Goal: Task Accomplishment & Management: Manage account settings

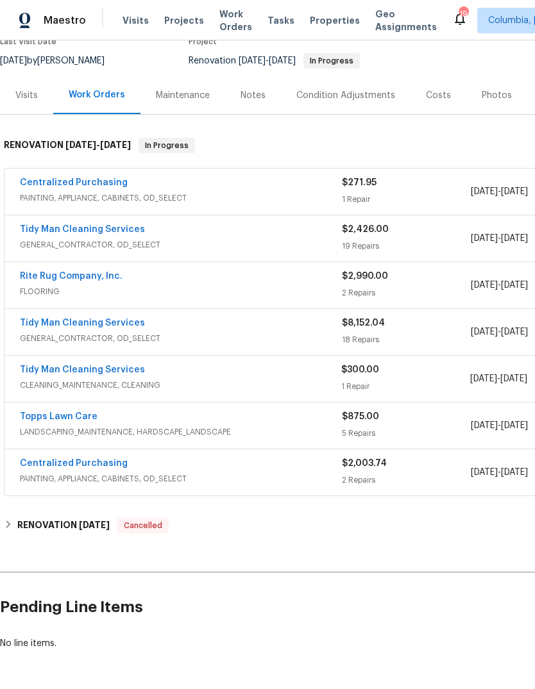
scroll to position [117, 0]
click at [81, 179] on link "Centralized Purchasing" at bounding box center [74, 183] width 108 height 9
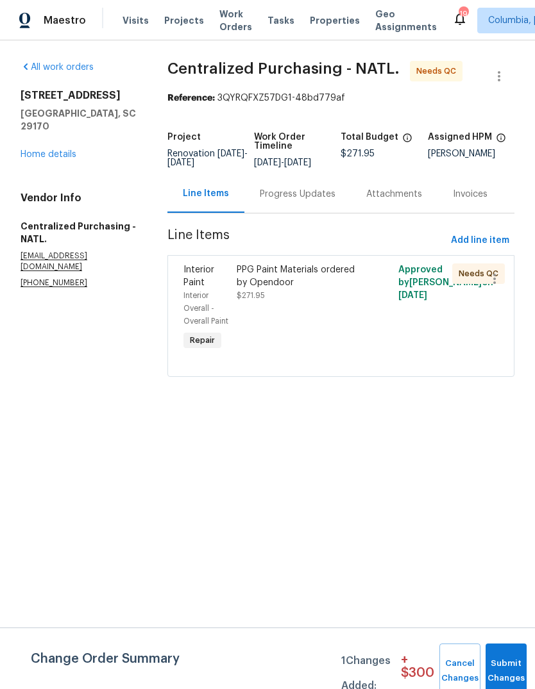
click at [316, 319] on div "PPG Paint Materials ordered by Opendoor $271.95" at bounding box center [300, 308] width 135 height 97
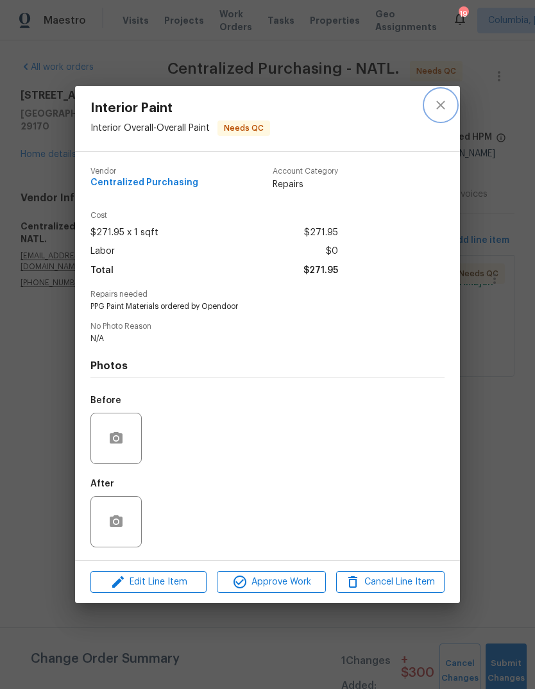
click at [444, 101] on icon "close" at bounding box center [440, 105] width 8 height 8
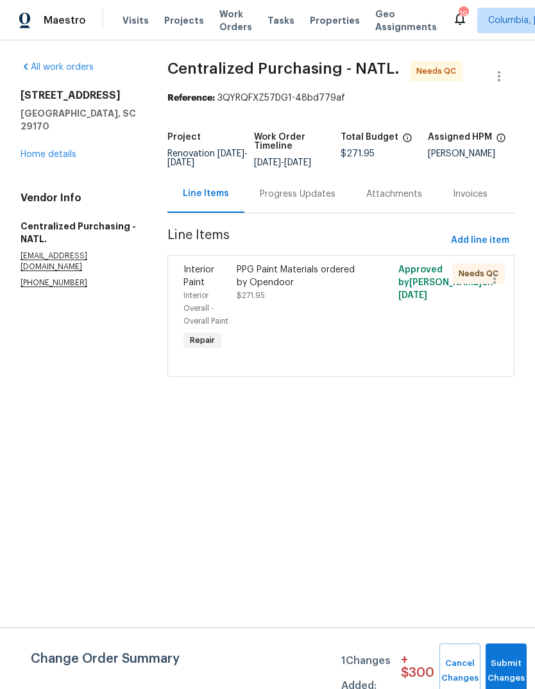
click at [61, 150] on link "Home details" at bounding box center [49, 154] width 56 height 9
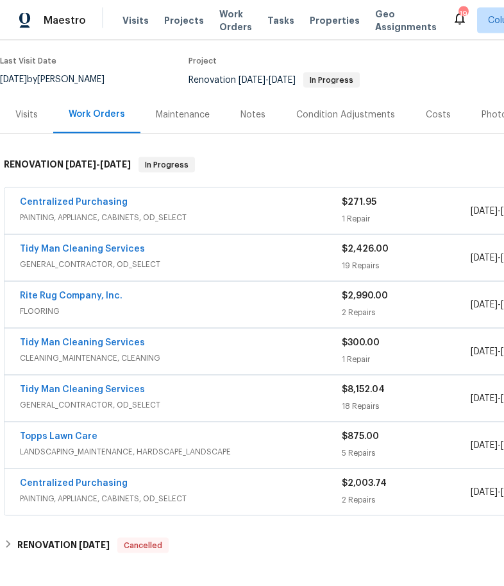
scroll to position [99, 0]
click at [119, 244] on link "Tidy Man Cleaning Services" at bounding box center [82, 248] width 125 height 9
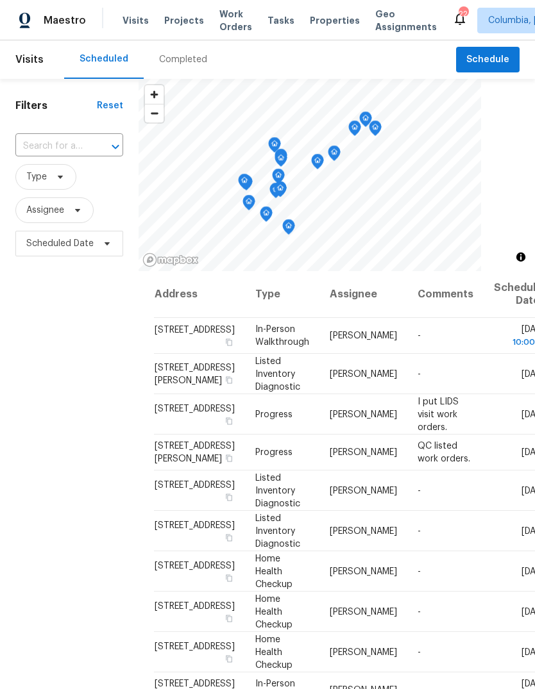
click at [173, 19] on span "Projects" at bounding box center [184, 20] width 40 height 13
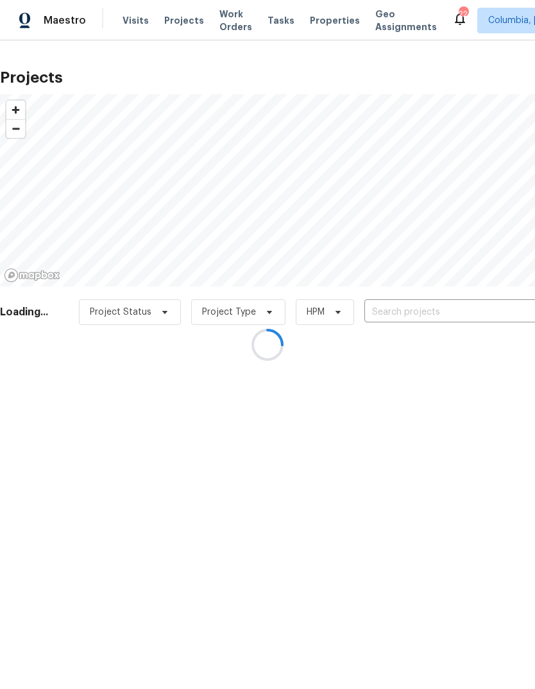
click at [401, 300] on div at bounding box center [267, 344] width 535 height 689
click at [421, 300] on div at bounding box center [267, 344] width 535 height 689
click at [443, 310] on div at bounding box center [267, 344] width 535 height 689
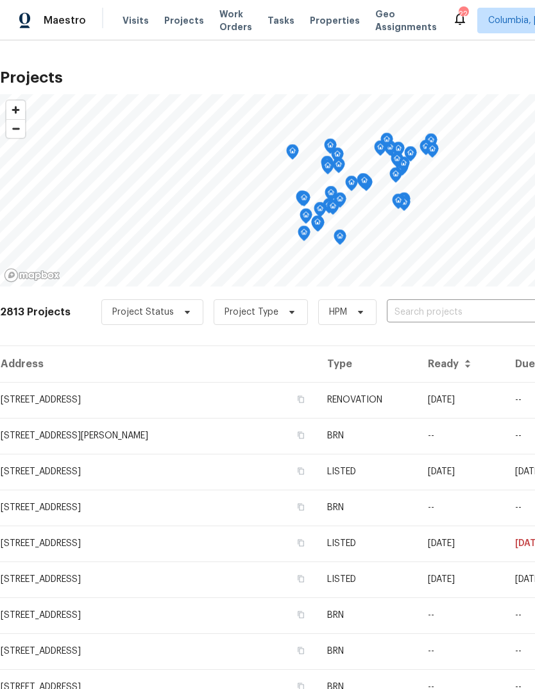
click at [416, 310] on input "text" at bounding box center [460, 313] width 147 height 20
type input "a"
type input "401 quail"
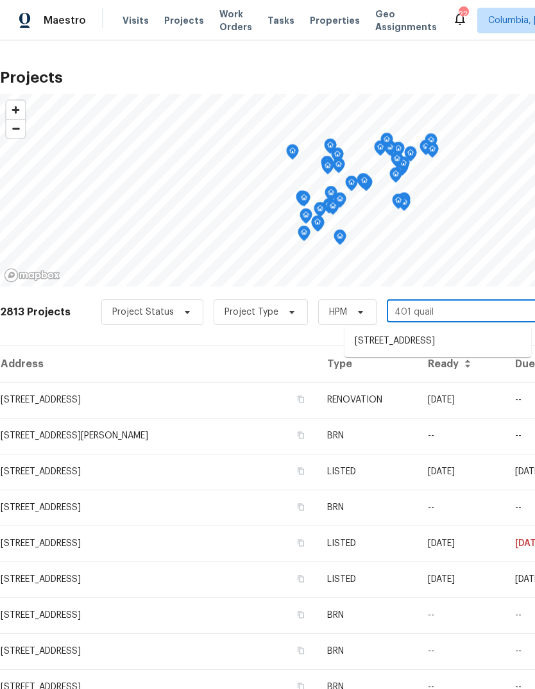
click at [448, 342] on li "[STREET_ADDRESS]" at bounding box center [437, 341] width 187 height 21
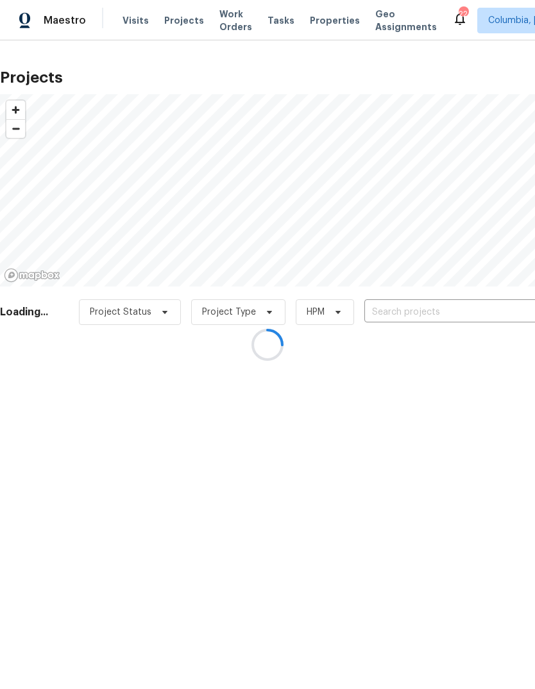
type input "[STREET_ADDRESS]"
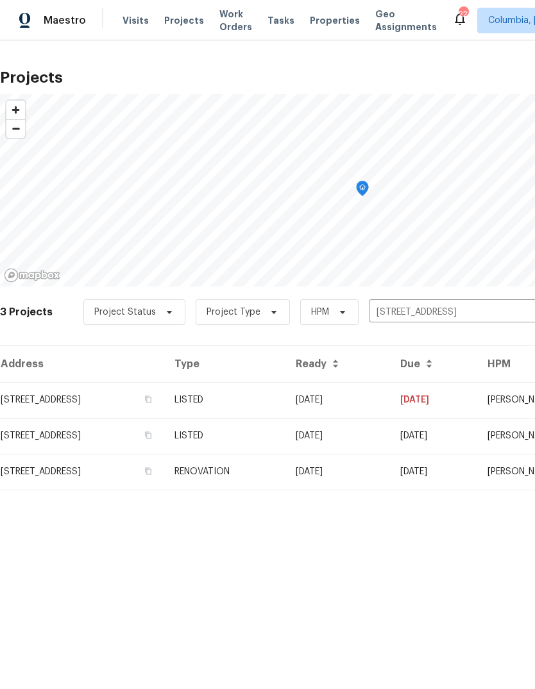
click at [133, 394] on td "[STREET_ADDRESS]" at bounding box center [82, 400] width 164 height 36
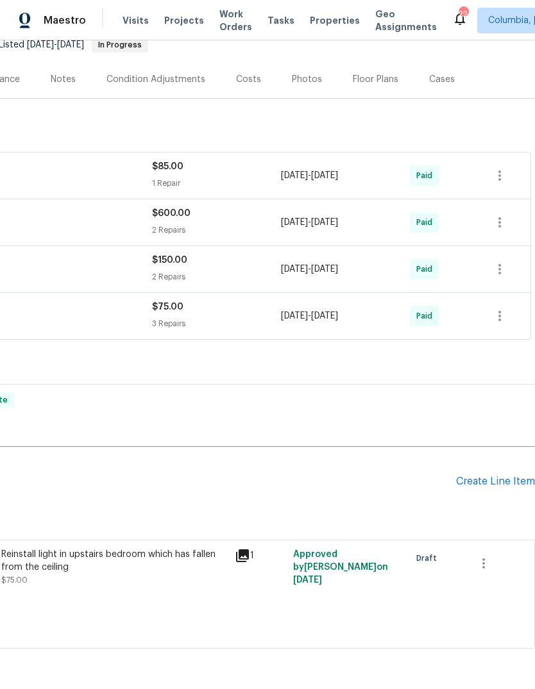
scroll to position [133, 190]
click at [487, 557] on icon "button" at bounding box center [483, 564] width 15 height 15
click at [492, 518] on li "Cancel" at bounding box center [492, 515] width 49 height 21
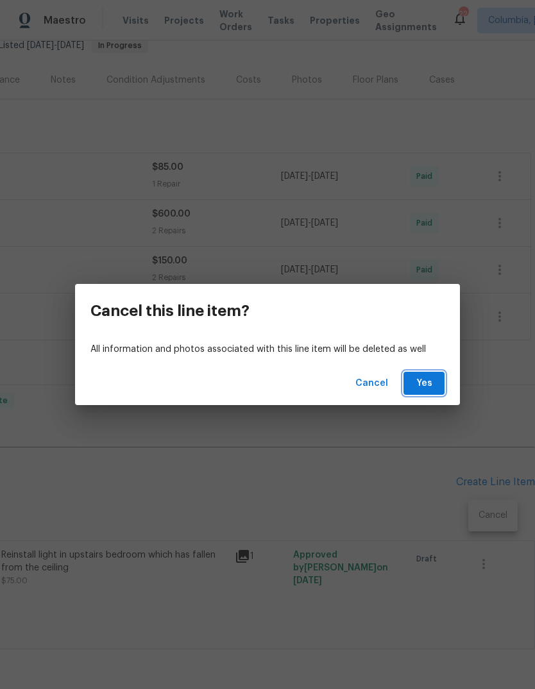
click at [427, 373] on button "Yes" at bounding box center [423, 384] width 41 height 24
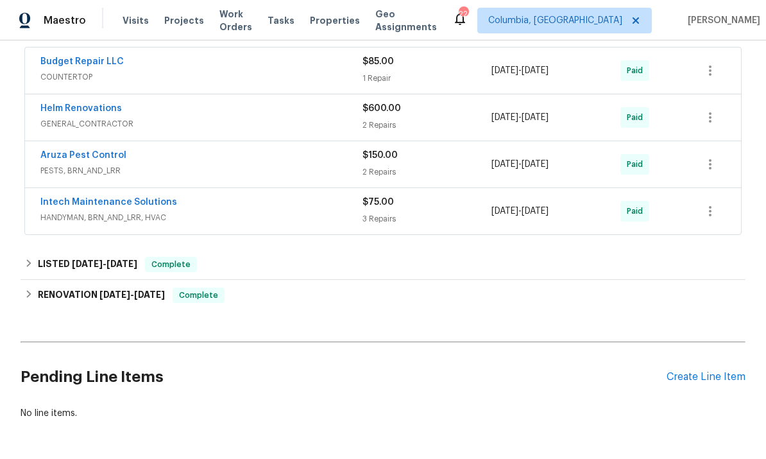
scroll to position [239, 0]
click at [534, 378] on div "Create Line Item" at bounding box center [705, 377] width 79 height 12
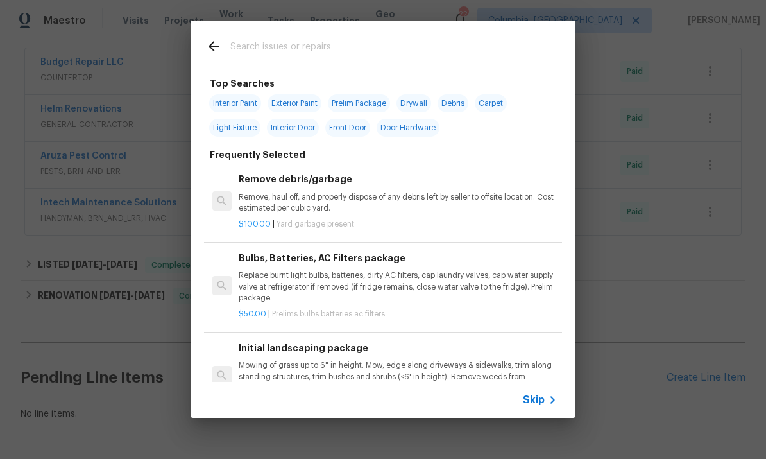
click at [298, 56] on input "text" at bounding box center [366, 47] width 272 height 19
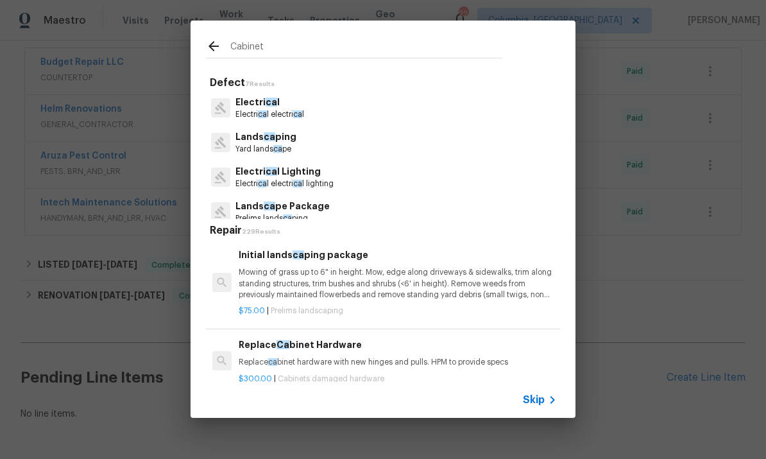
type input "Cabinets"
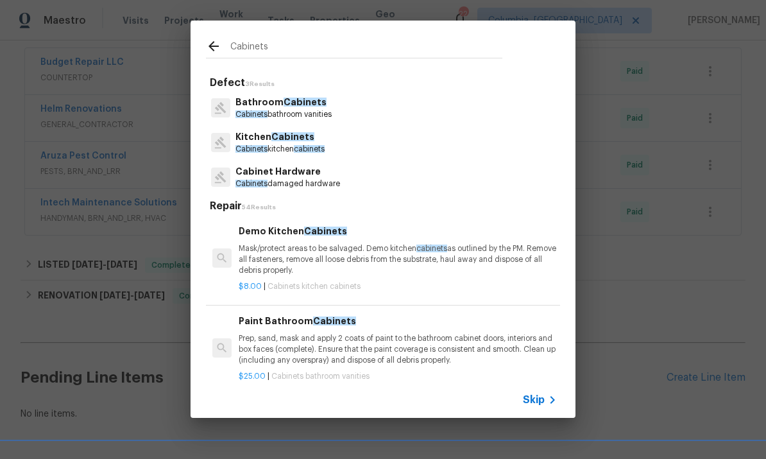
click at [325, 135] on p "Kitchen Cabinets" at bounding box center [279, 136] width 89 height 13
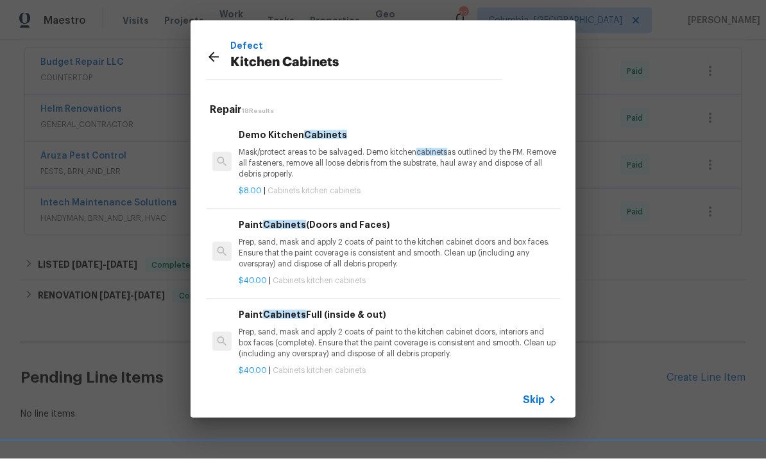
click at [434, 249] on p "Prep, sand, mask and apply 2 coats of paint to the kitchen cabinet doors and bo…" at bounding box center [398, 253] width 318 height 33
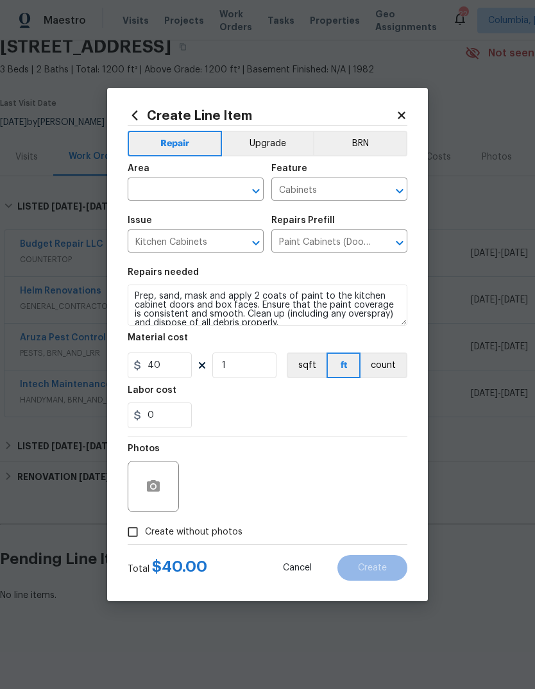
scroll to position [8, 0]
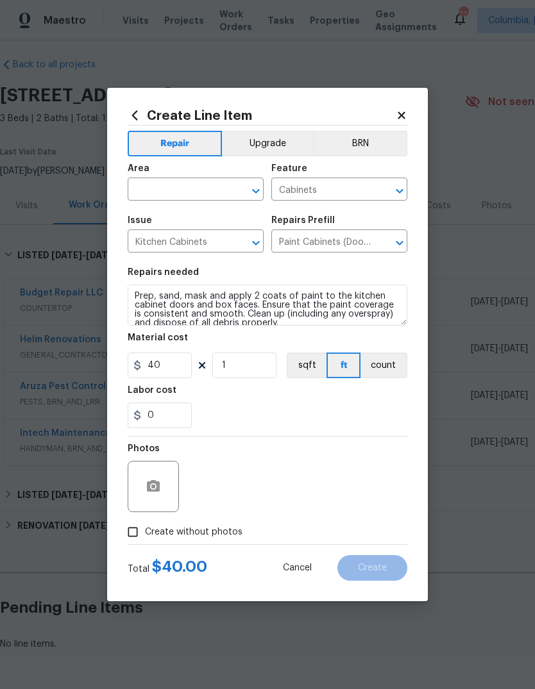
click at [192, 193] on input "text" at bounding box center [178, 191] width 100 height 20
click at [186, 212] on li "Kitchen" at bounding box center [196, 218] width 136 height 21
type input "Kitchen"
click at [155, 497] on button "button" at bounding box center [153, 486] width 31 height 31
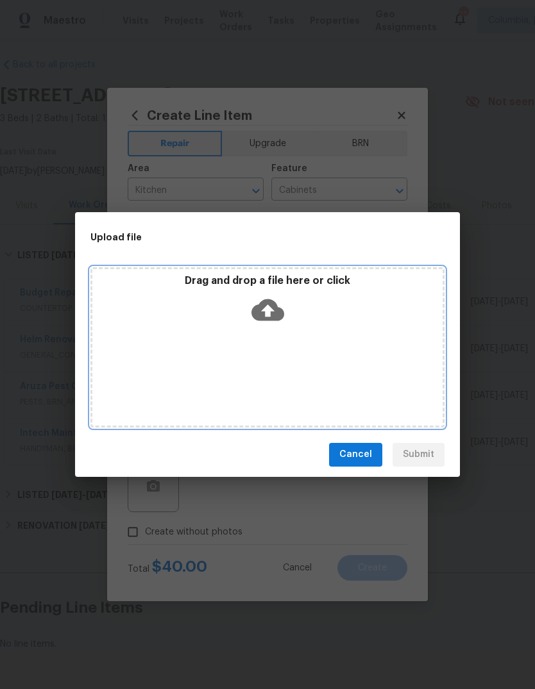
click at [283, 301] on icon at bounding box center [267, 310] width 33 height 33
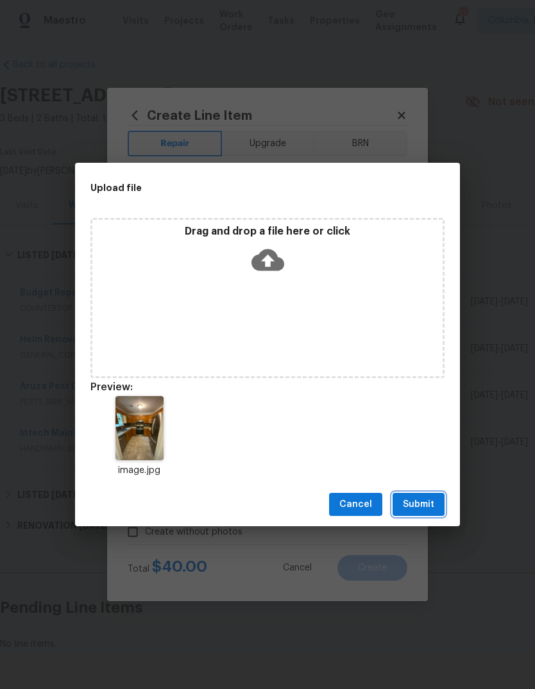
click at [417, 502] on span "Submit" at bounding box center [418, 505] width 31 height 16
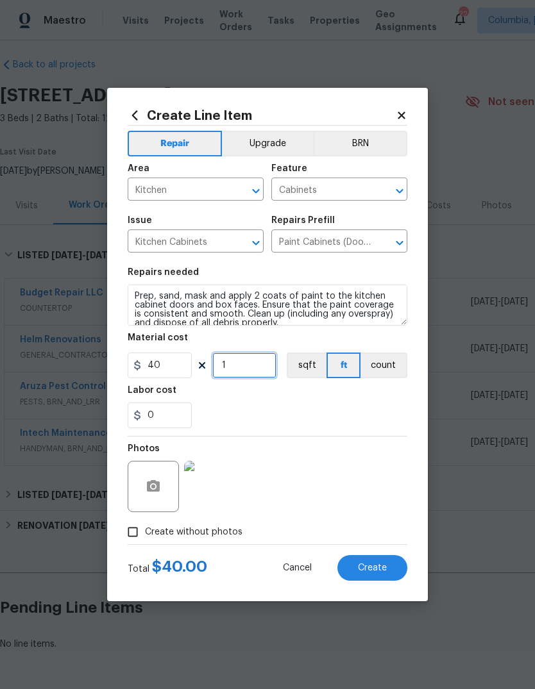
click at [262, 367] on input "1" at bounding box center [244, 366] width 64 height 26
type input "38"
click at [369, 575] on button "Create" at bounding box center [372, 568] width 70 height 26
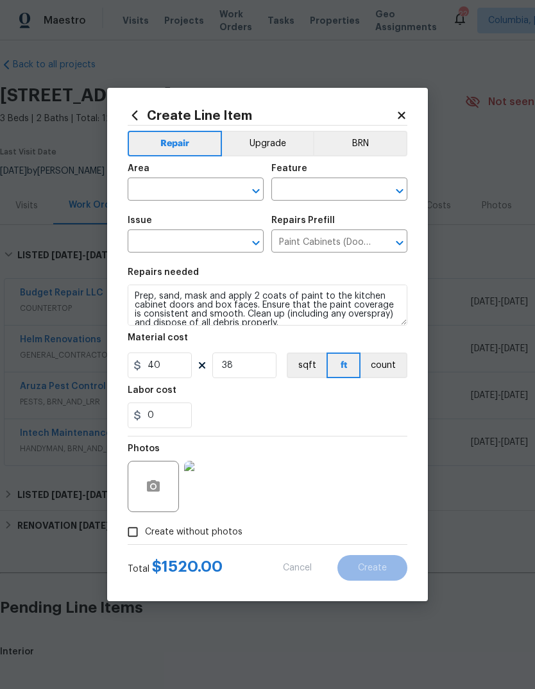
type input "0"
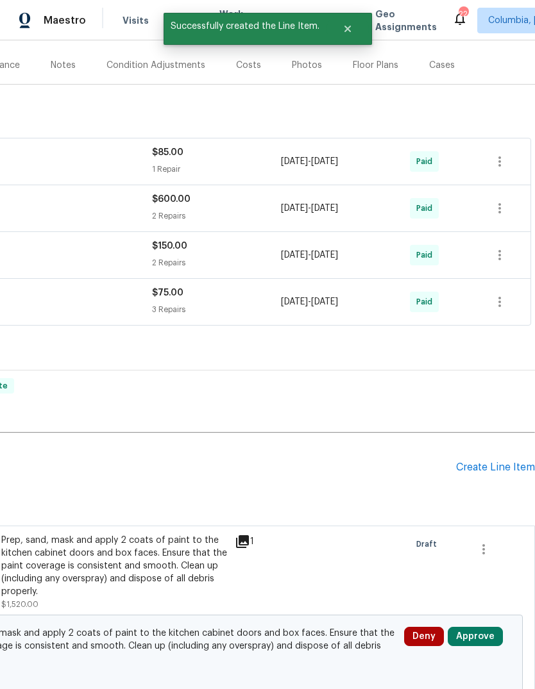
scroll to position [148, 190]
click at [481, 467] on div "Create Line Item" at bounding box center [495, 468] width 79 height 12
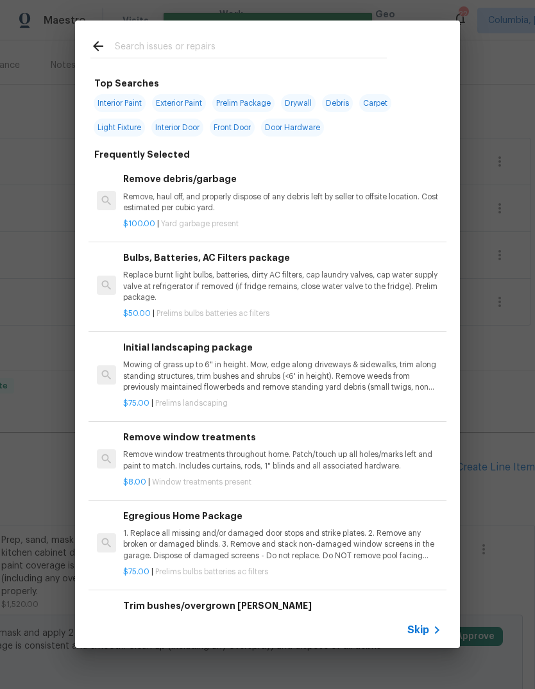
click at [176, 42] on input "text" at bounding box center [251, 47] width 272 height 19
type input "Knob"
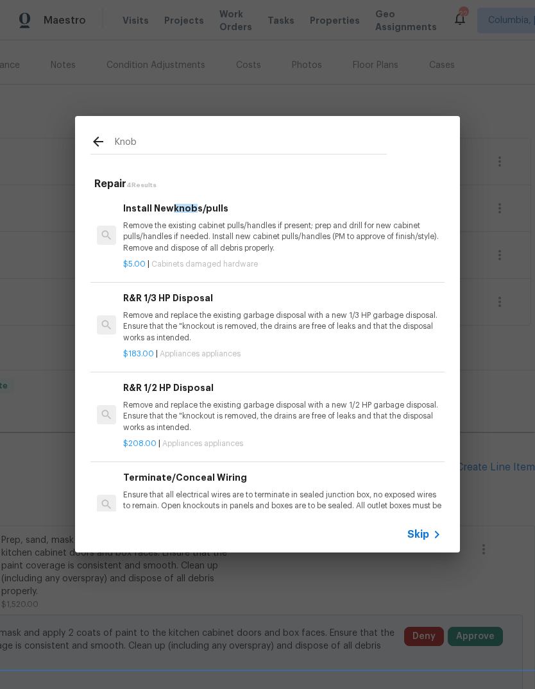
click at [264, 224] on p "Remove the existing cabinet pulls/handles if present; prep and drill for new ca…" at bounding box center [282, 237] width 318 height 33
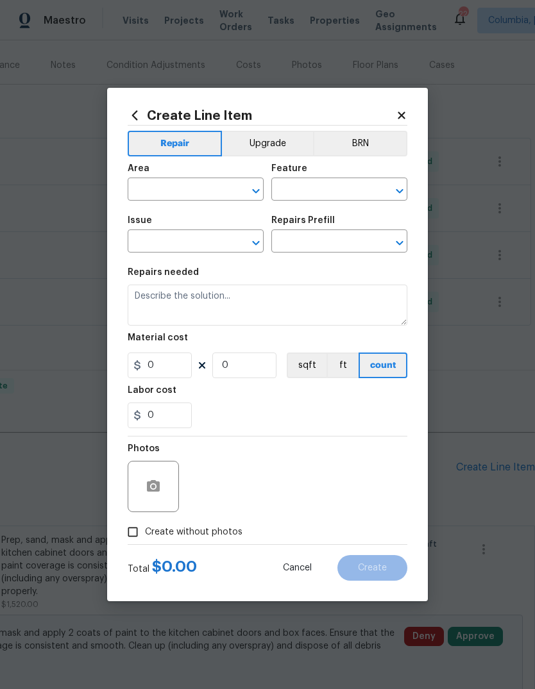
type input "Cabinets"
type input "Cabinet Hardware"
type textarea "Remove the existing cabinet pulls/handles if present; prep and drill for new ca…"
type input "1"
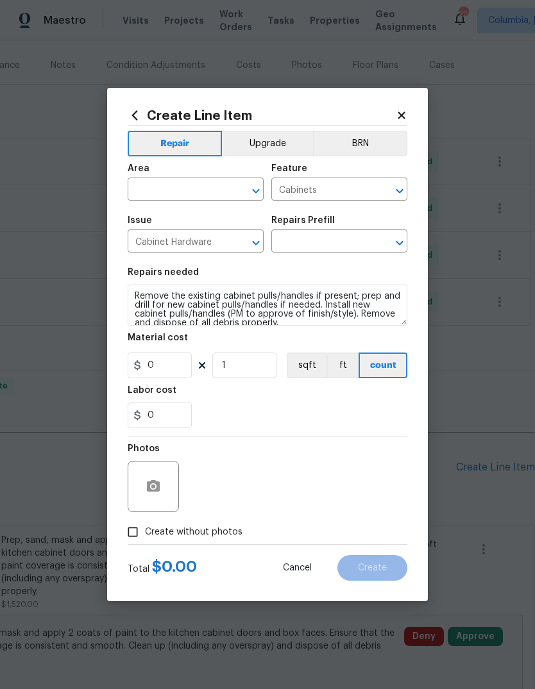
type input "Install New knobs/pulls $5.00"
type input "5"
click at [264, 201] on div "​" at bounding box center [196, 191] width 136 height 20
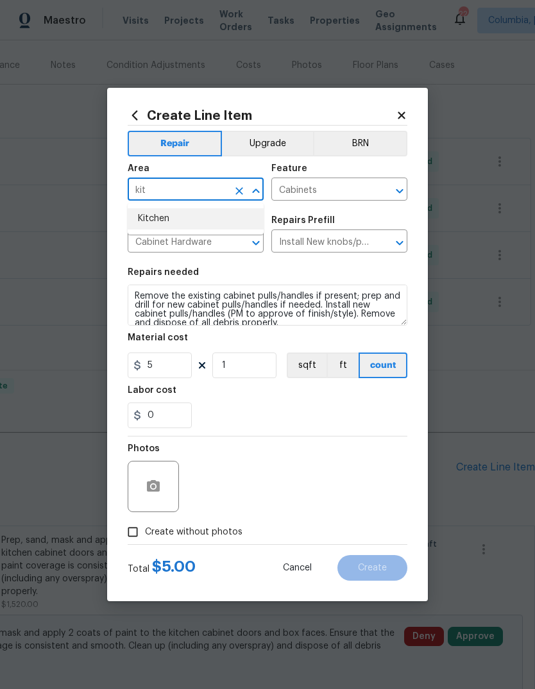
click at [199, 217] on li "Kitchen" at bounding box center [196, 218] width 136 height 21
type input "Kitchen"
click at [256, 366] on input "1" at bounding box center [244, 366] width 64 height 26
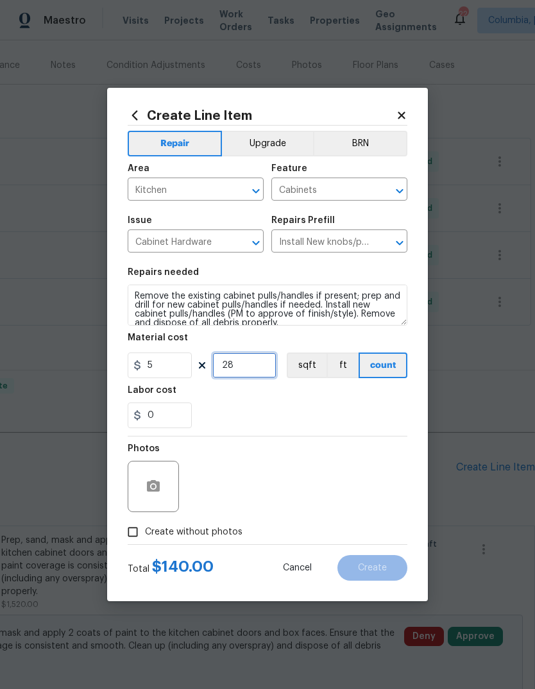
type input "28"
click at [151, 488] on icon "button" at bounding box center [153, 486] width 15 height 15
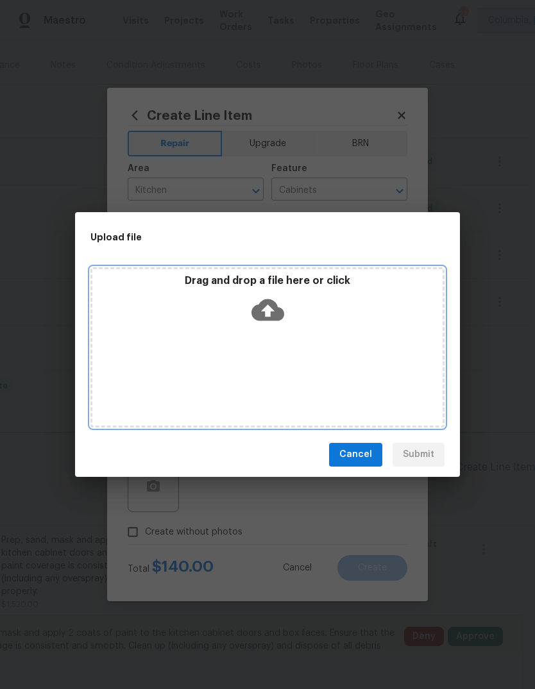
click at [261, 310] on icon at bounding box center [267, 310] width 33 height 22
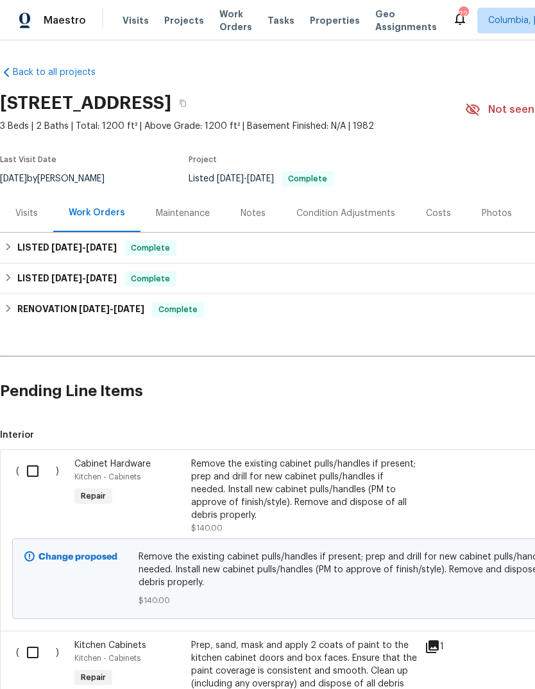
click at [37, 475] on input "checkbox" at bounding box center [37, 471] width 37 height 27
checkbox input "true"
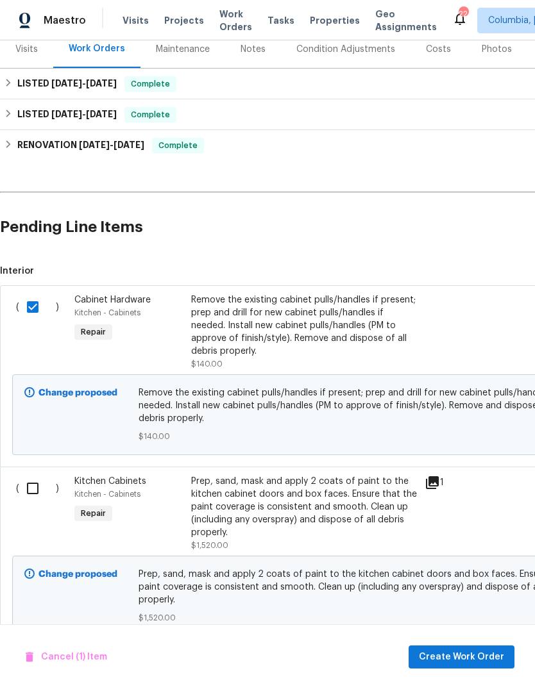
scroll to position [164, 0]
click at [34, 500] on input "checkbox" at bounding box center [37, 489] width 37 height 27
checkbox input "true"
click at [460, 658] on span "Create Work Order" at bounding box center [461, 658] width 85 height 16
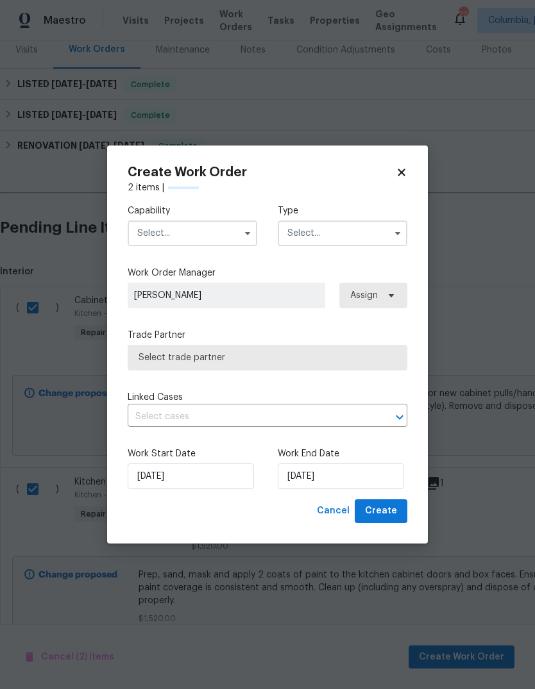
checkbox input "false"
click at [198, 245] on input "text" at bounding box center [193, 234] width 130 height 26
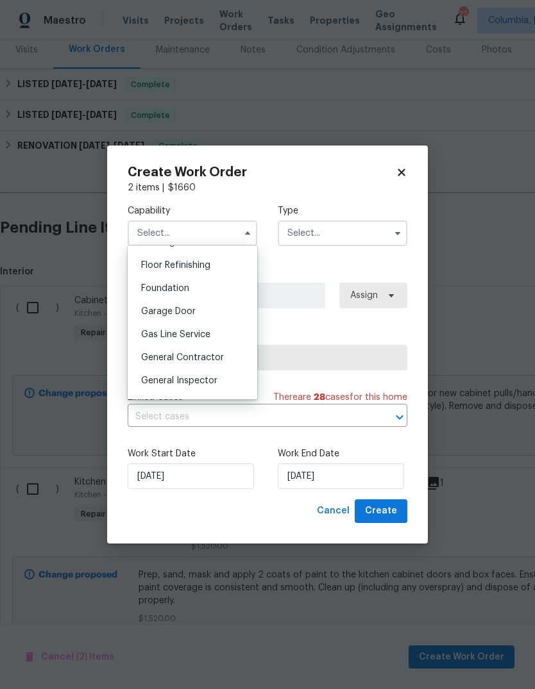
scroll to position [520, 0]
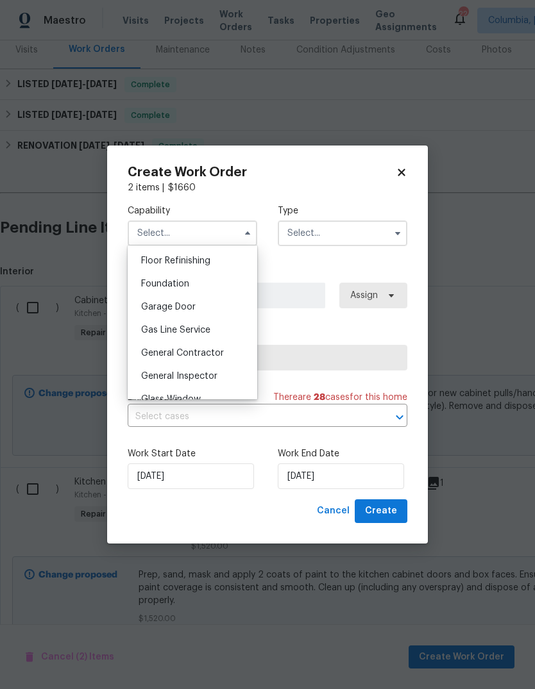
click at [221, 357] on span "General Contractor" at bounding box center [182, 353] width 83 height 9
type input "General Contractor"
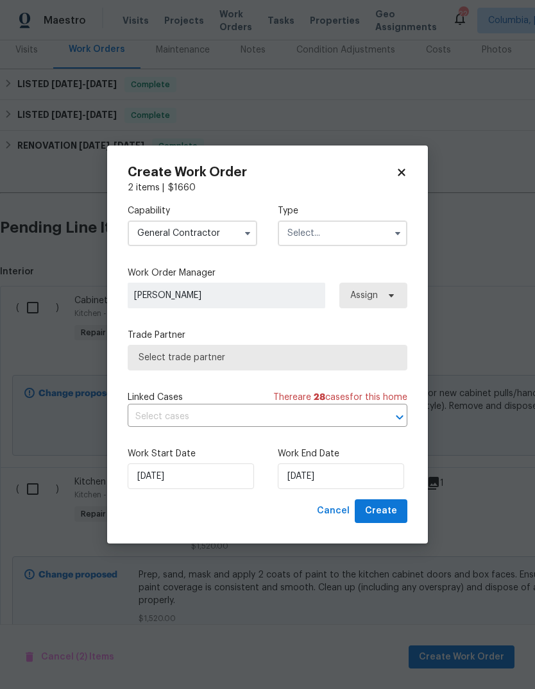
click at [357, 230] on input "text" at bounding box center [343, 234] width 130 height 26
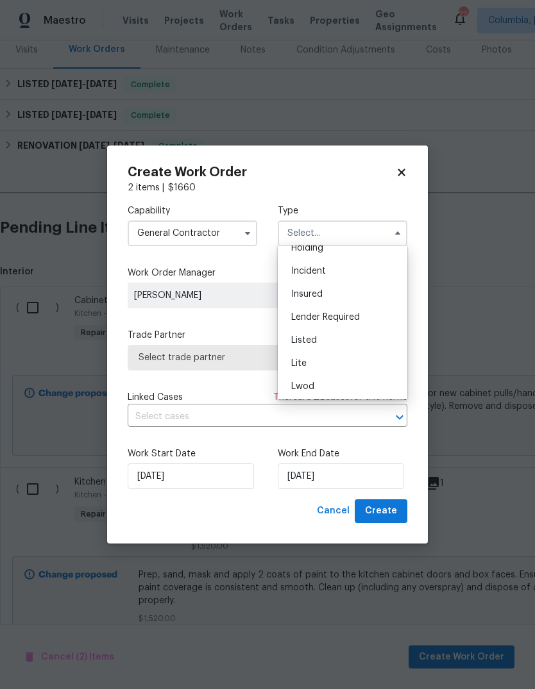
scroll to position [77, 0]
click at [315, 320] on span "Listed" at bounding box center [304, 321] width 26 height 9
type input "Listed"
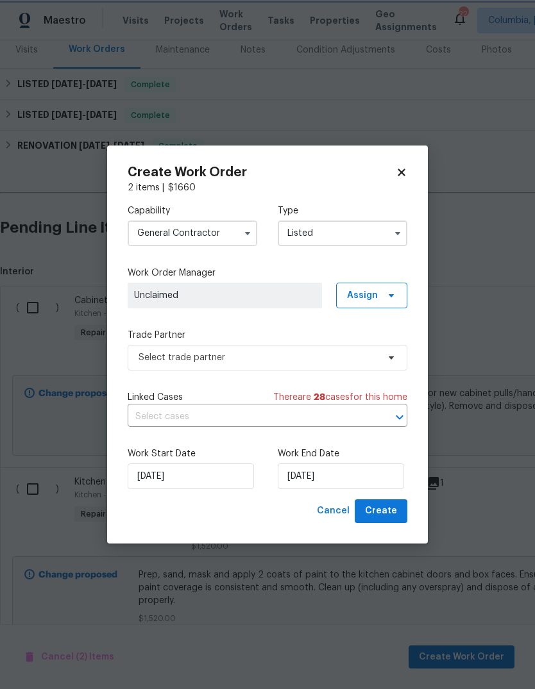
scroll to position [0, 0]
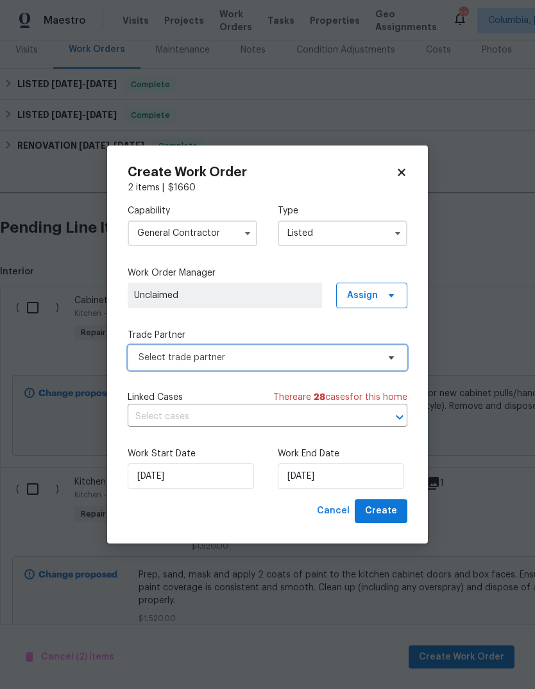
click at [301, 360] on span "Select trade partner" at bounding box center [258, 357] width 239 height 13
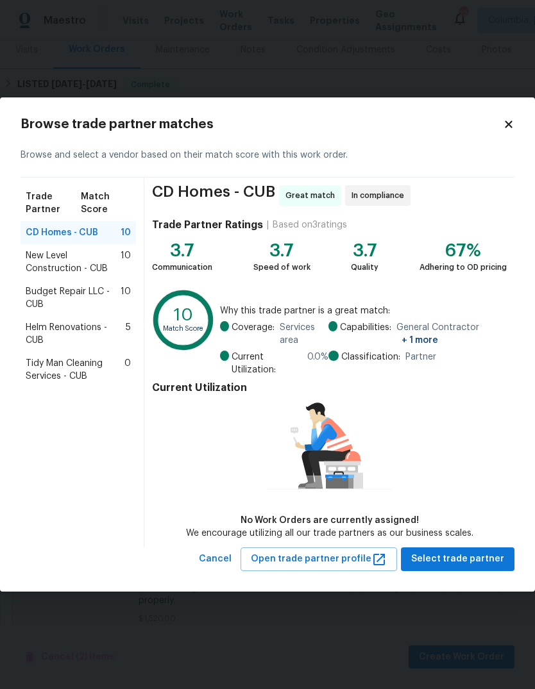
click at [83, 355] on div "Tidy Man Cleaning Services - CUB 0" at bounding box center [78, 370] width 115 height 36
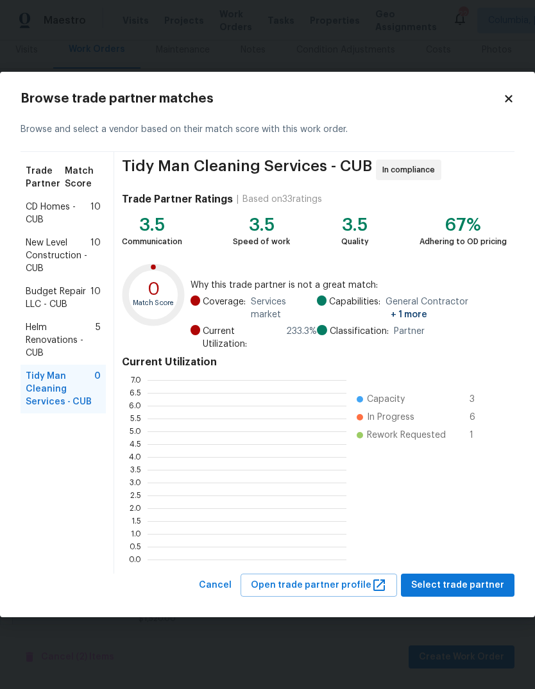
scroll to position [1, 1]
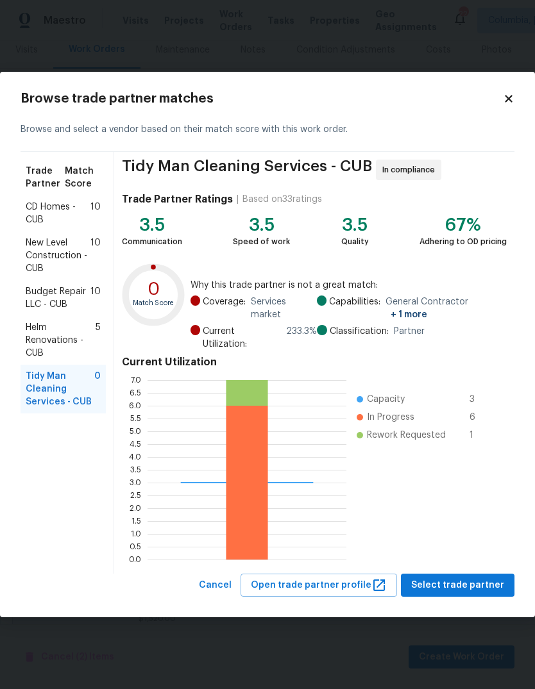
click at [69, 344] on span "Helm Renovations - CUB" at bounding box center [61, 340] width 70 height 38
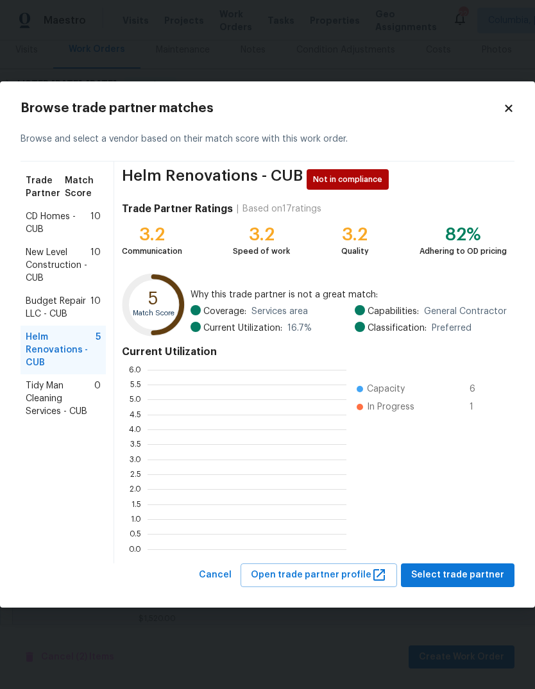
scroll to position [180, 199]
click at [464, 570] on span "Select trade partner" at bounding box center [457, 576] width 93 height 16
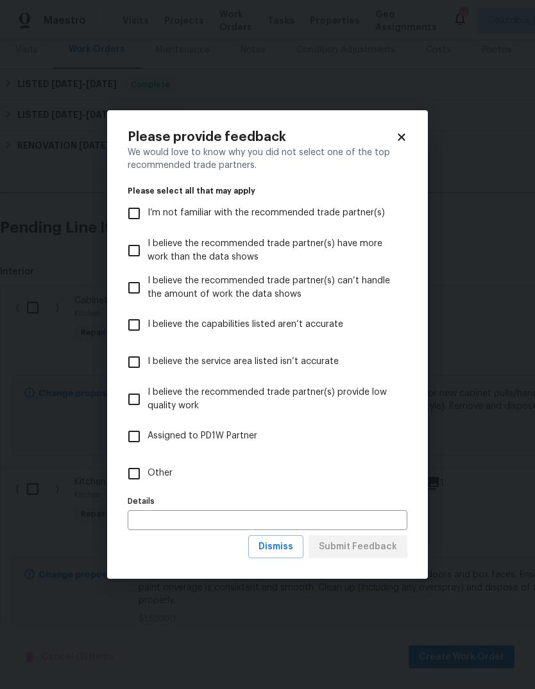
click at [142, 469] on input "Other" at bounding box center [134, 473] width 27 height 27
checkbox input "true"
click at [190, 514] on input "text" at bounding box center [268, 520] width 280 height 20
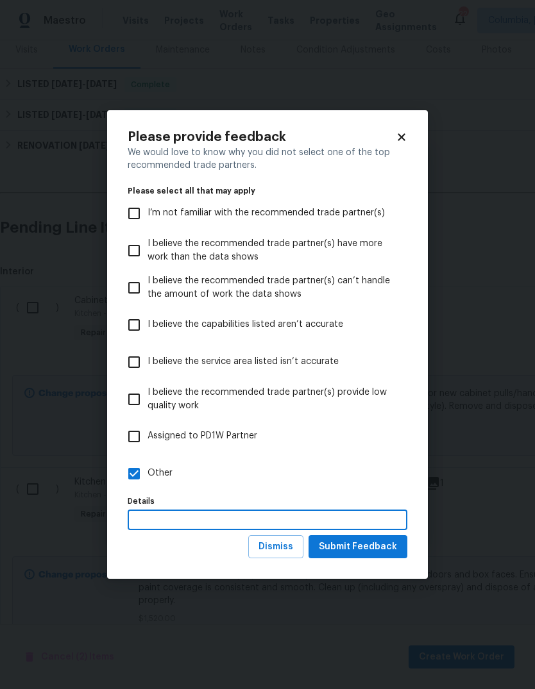
scroll to position [48, 0]
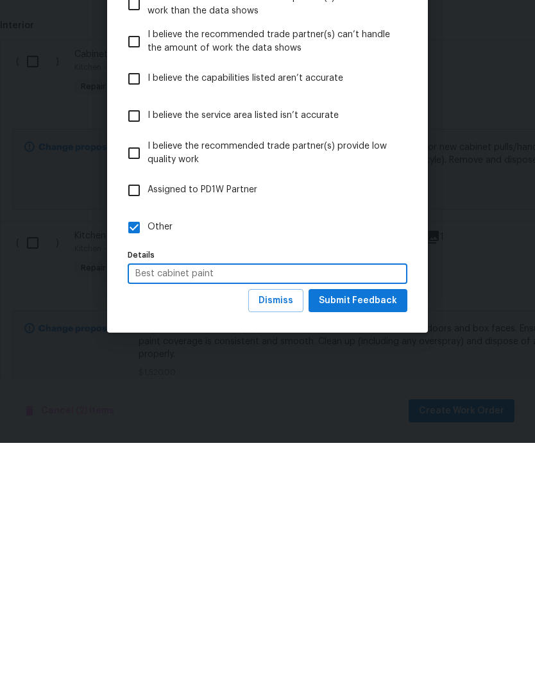
type input "Best cabinet paint"
click at [365, 539] on span "Submit Feedback" at bounding box center [358, 547] width 78 height 16
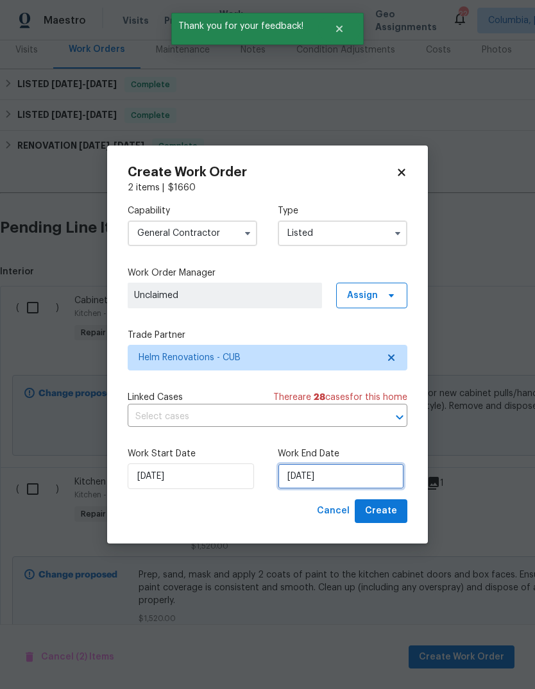
click at [353, 480] on input "8/13/2025" at bounding box center [341, 477] width 126 height 26
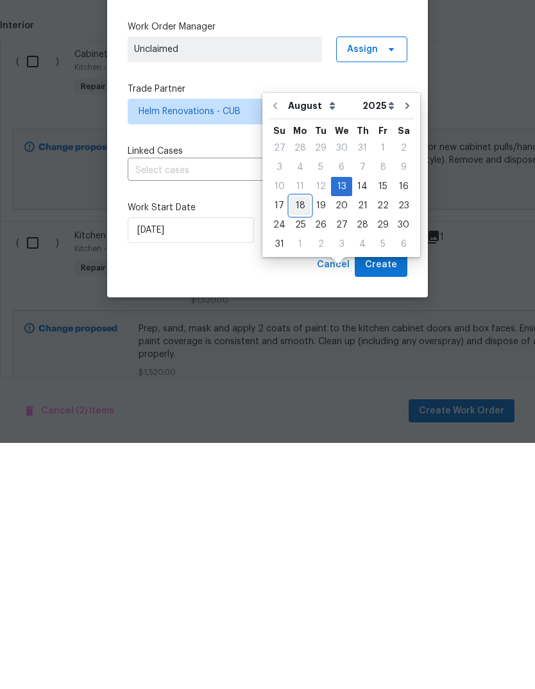
click at [300, 443] on div "18" at bounding box center [300, 452] width 21 height 18
type input "8/18/2025"
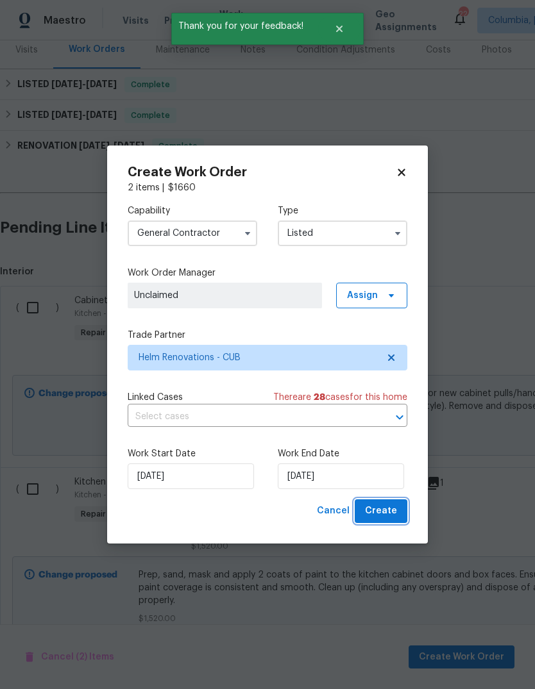
click at [392, 509] on span "Create" at bounding box center [381, 511] width 32 height 16
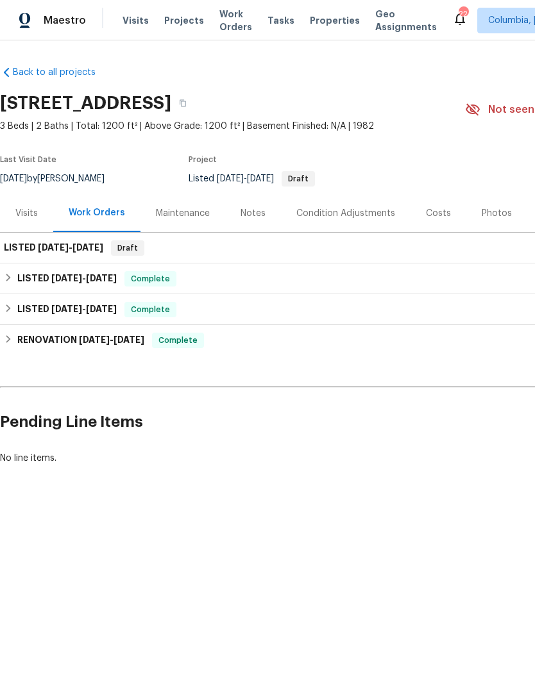
scroll to position [0, 0]
click at [51, 244] on span "8/13/25" at bounding box center [53, 247] width 31 height 9
